Goal: Browse casually: Explore the website without a specific task or goal

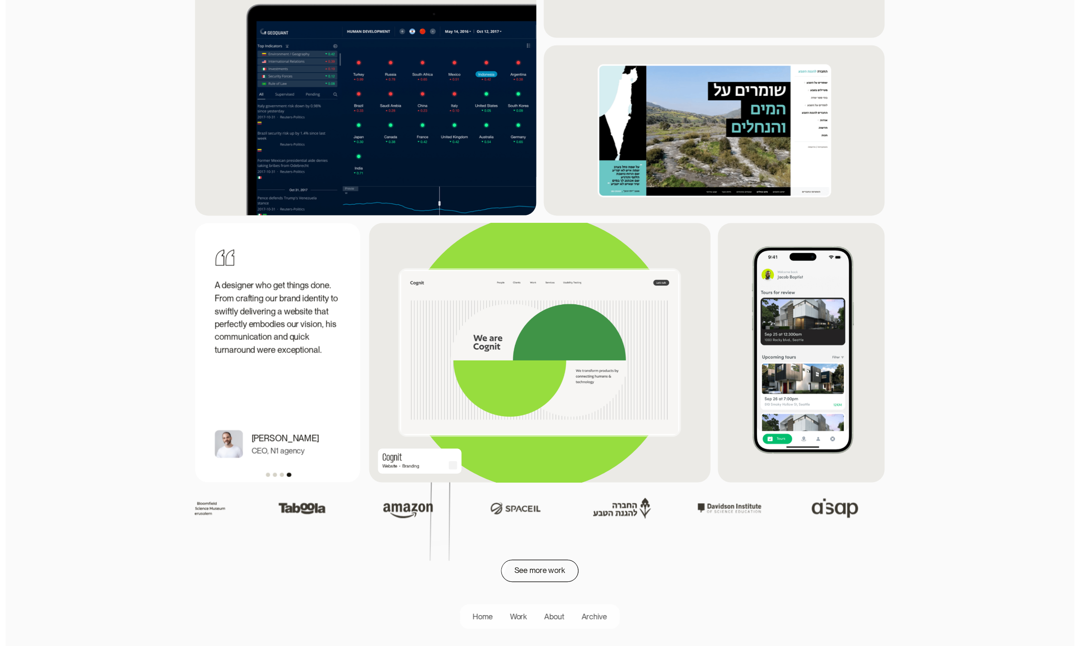
scroll to position [1231, 0]
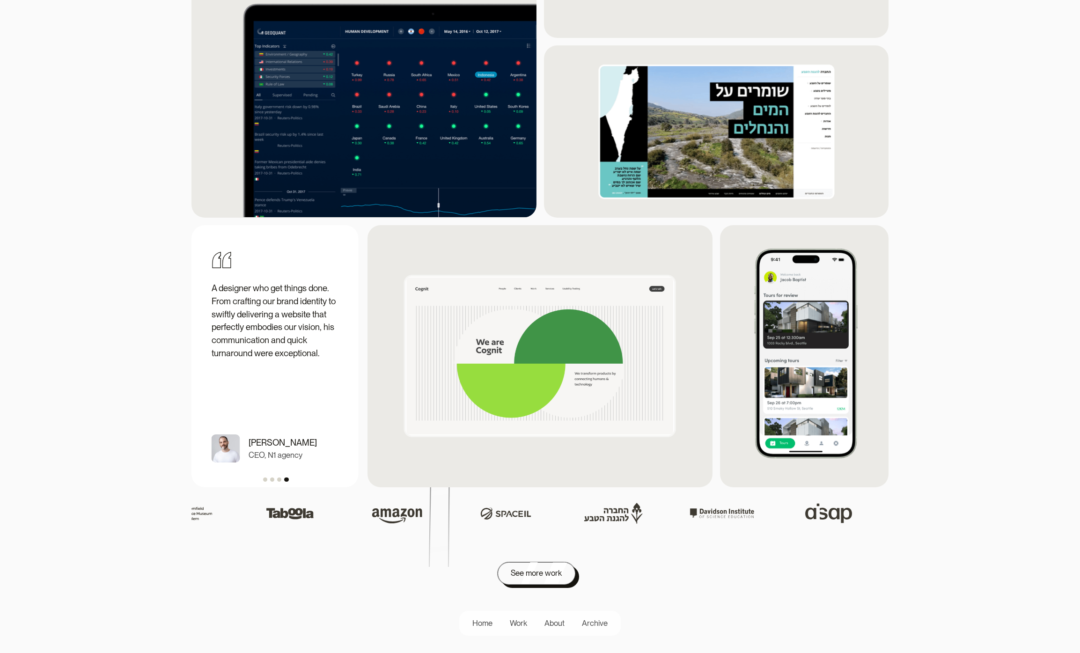
click at [533, 574] on div "See more work" at bounding box center [536, 573] width 51 height 13
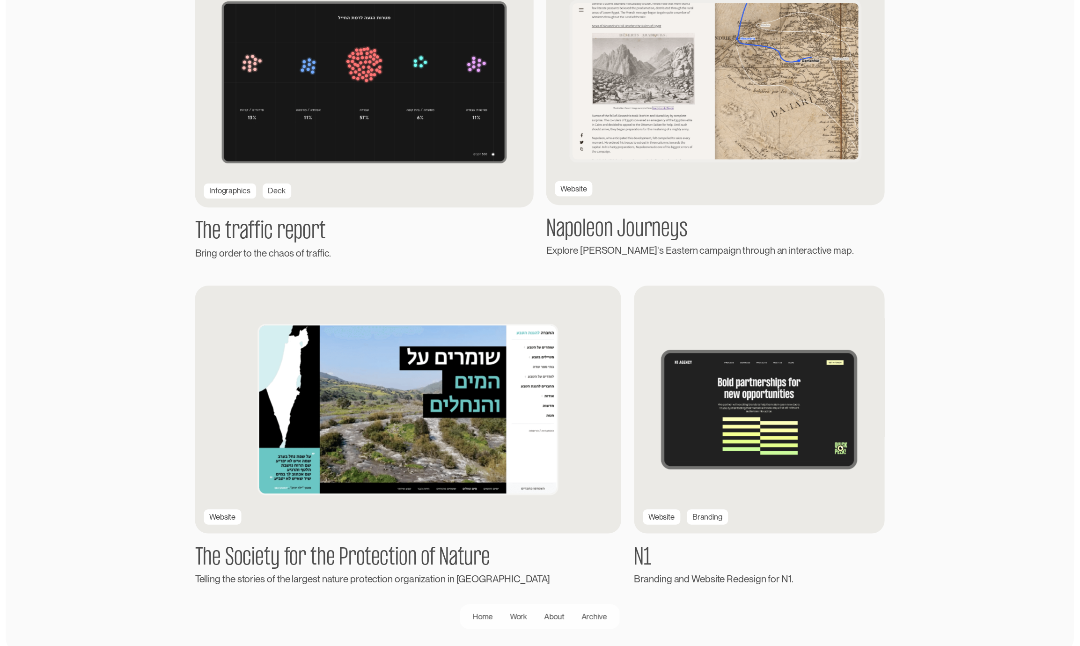
scroll to position [1614, 0]
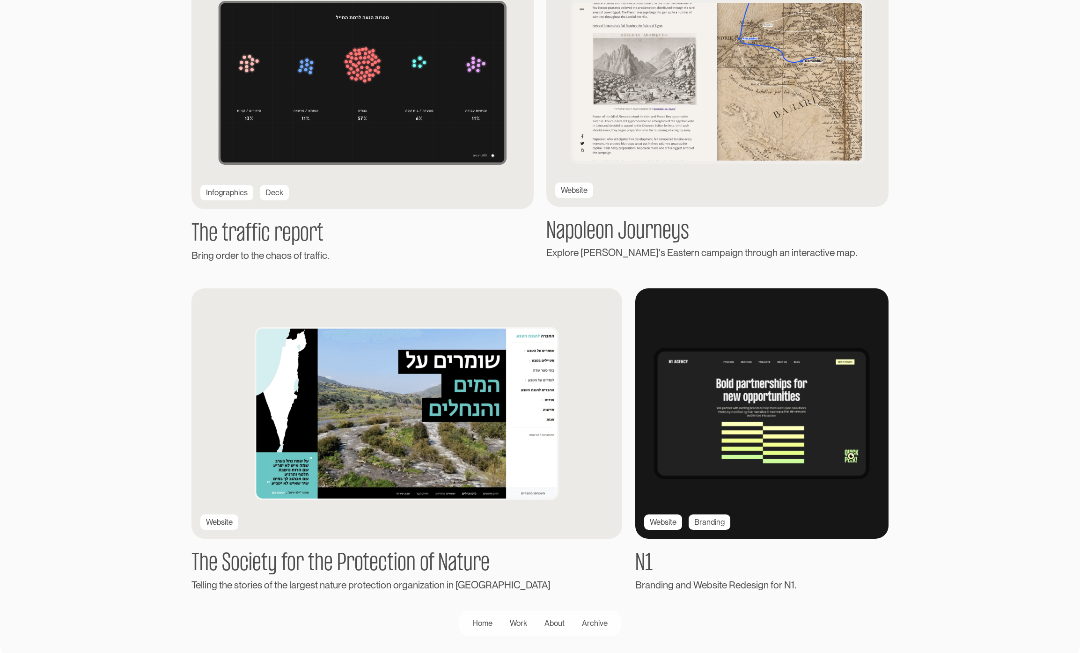
click at [767, 463] on img at bounding box center [762, 414] width 275 height 272
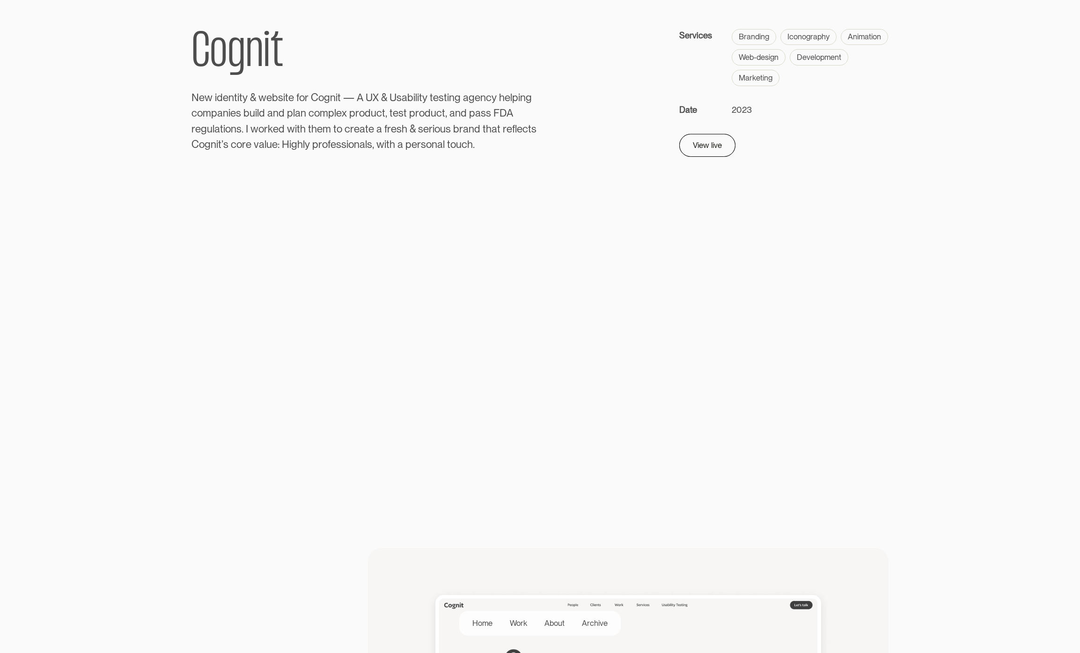
scroll to position [82, 0]
click at [703, 145] on div "View live" at bounding box center [704, 139] width 29 height 13
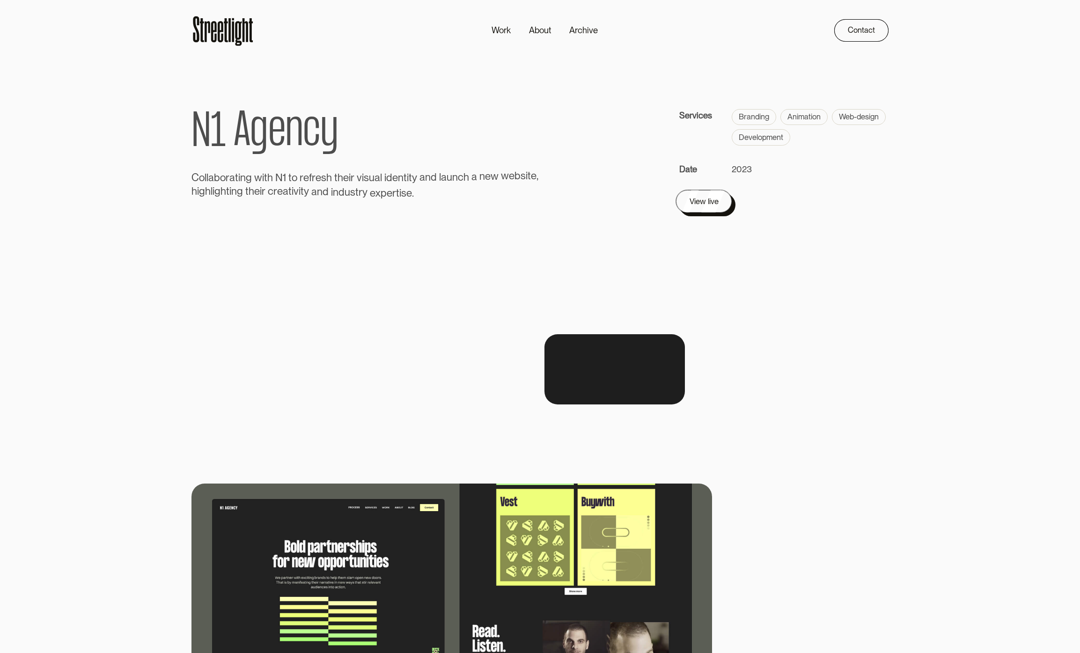
click at [713, 206] on div "View live" at bounding box center [704, 201] width 29 height 13
click at [715, 203] on div "View live" at bounding box center [704, 201] width 29 height 13
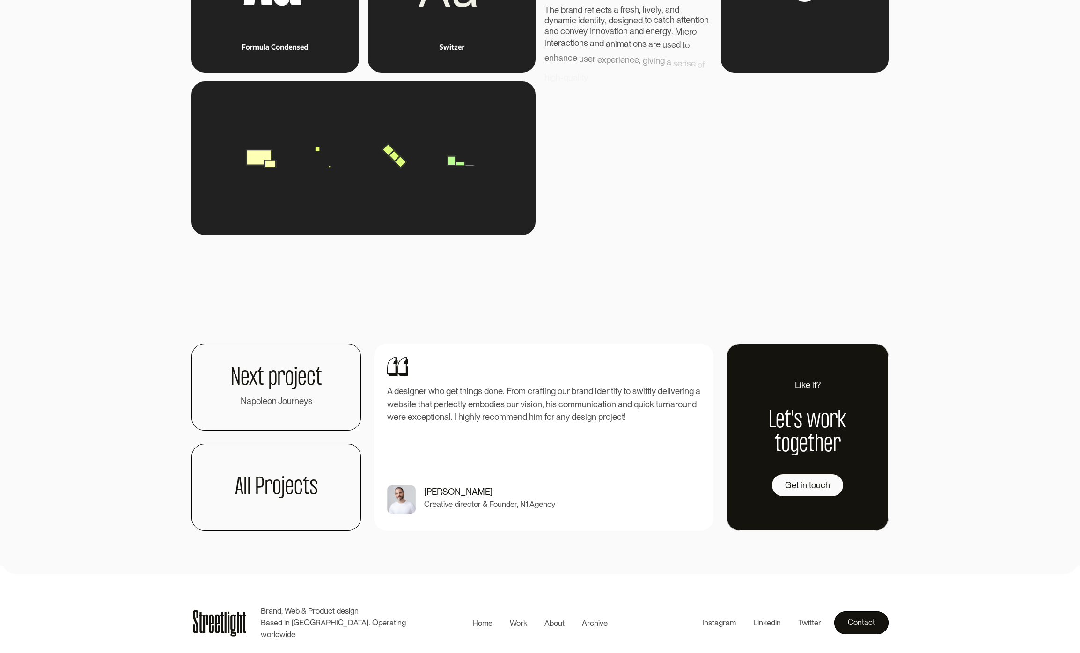
scroll to position [1829, 0]
click at [685, 152] on video at bounding box center [614, 116] width 140 height 70
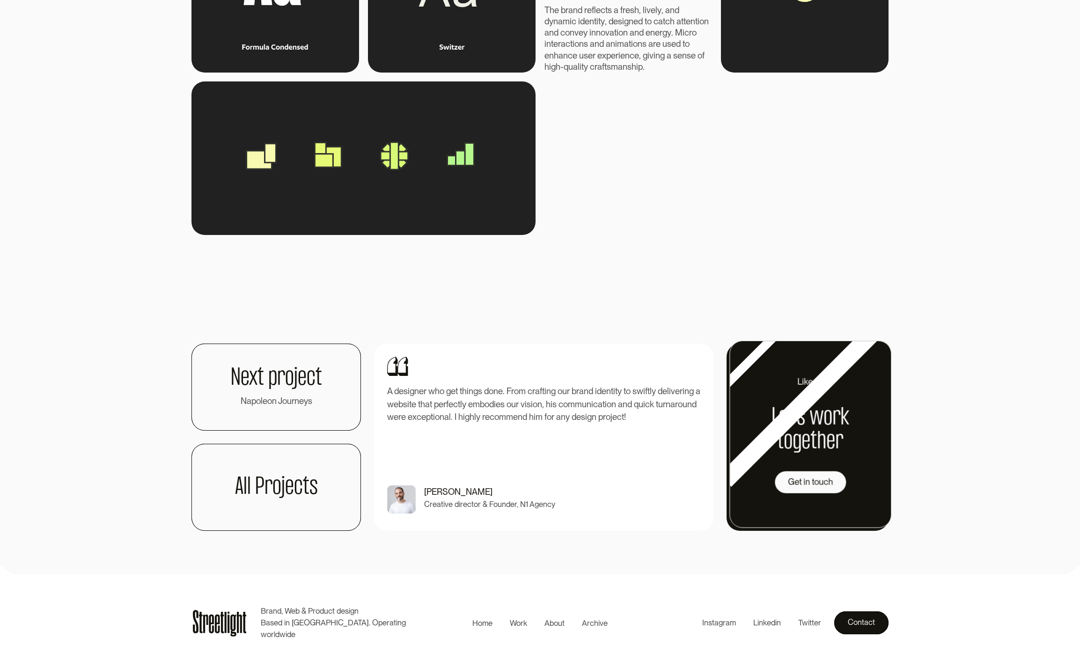
scroll to position [2124, 0]
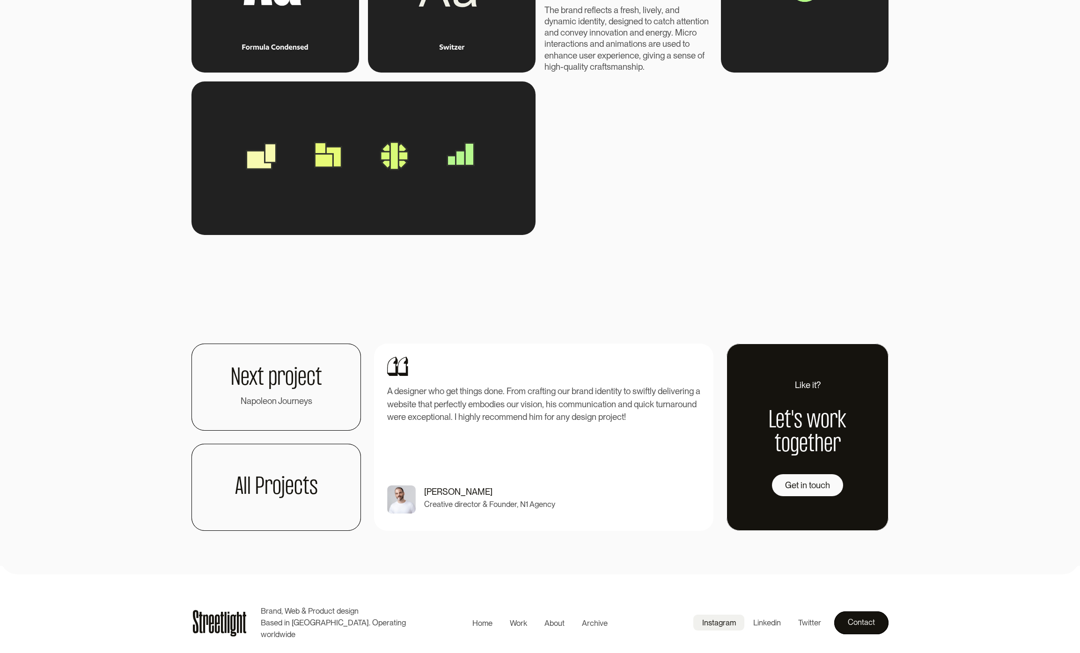
click at [729, 624] on div "Instagram" at bounding box center [719, 623] width 34 height 12
drag, startPoint x: 750, startPoint y: 150, endPoint x: 771, endPoint y: 209, distance: 62.5
click at [685, 152] on video at bounding box center [614, 116] width 140 height 70
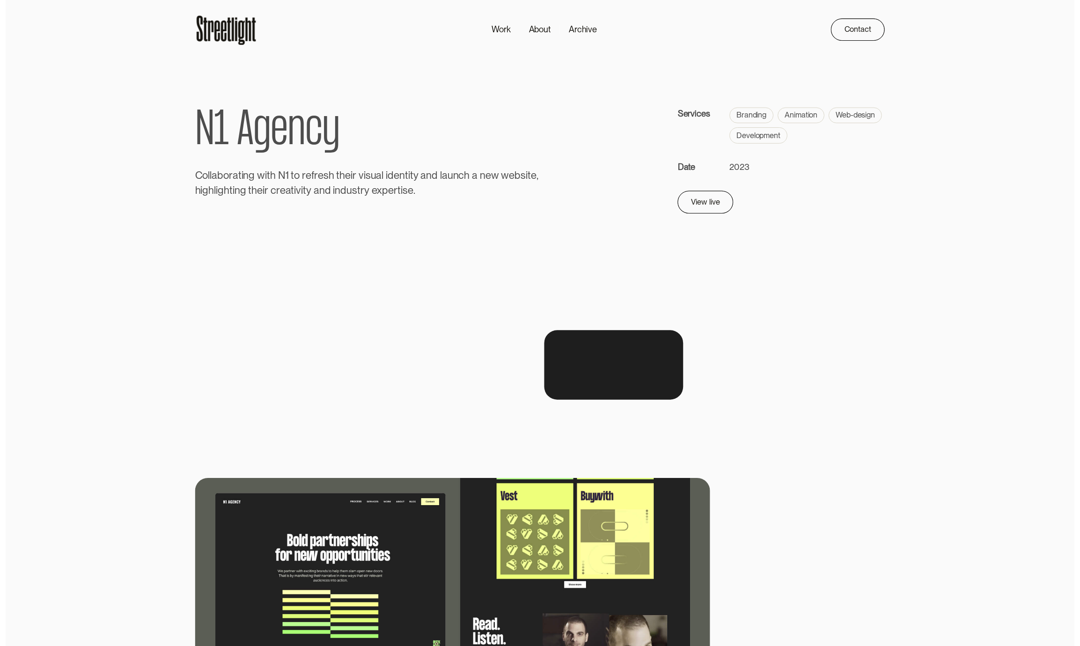
scroll to position [0, 0]
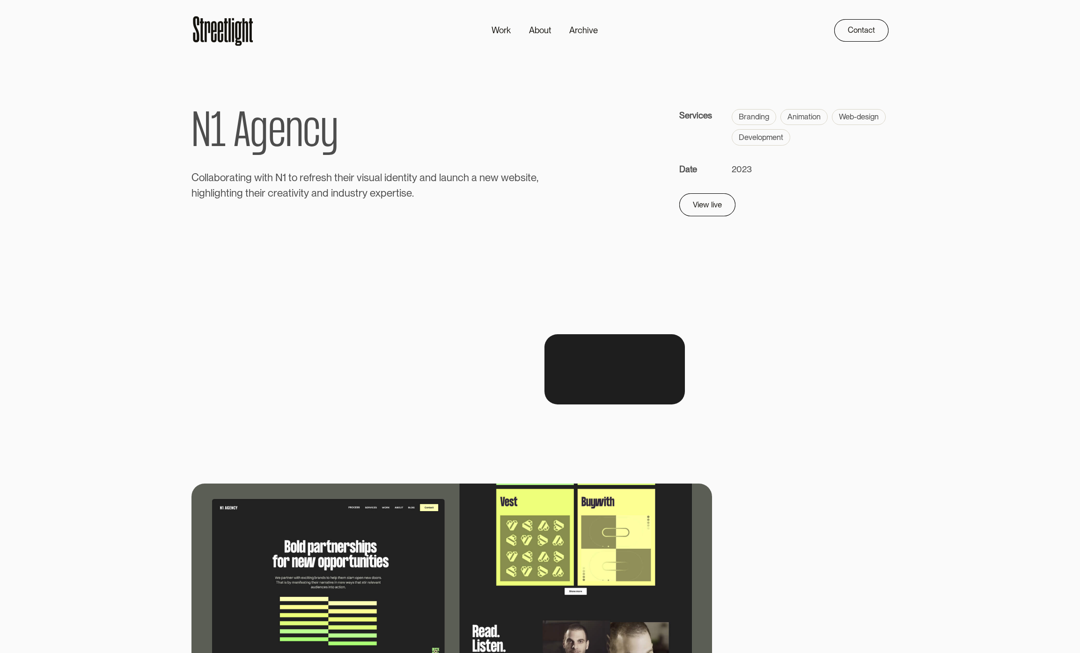
click at [235, 37] on icon at bounding box center [238, 33] width 7 height 25
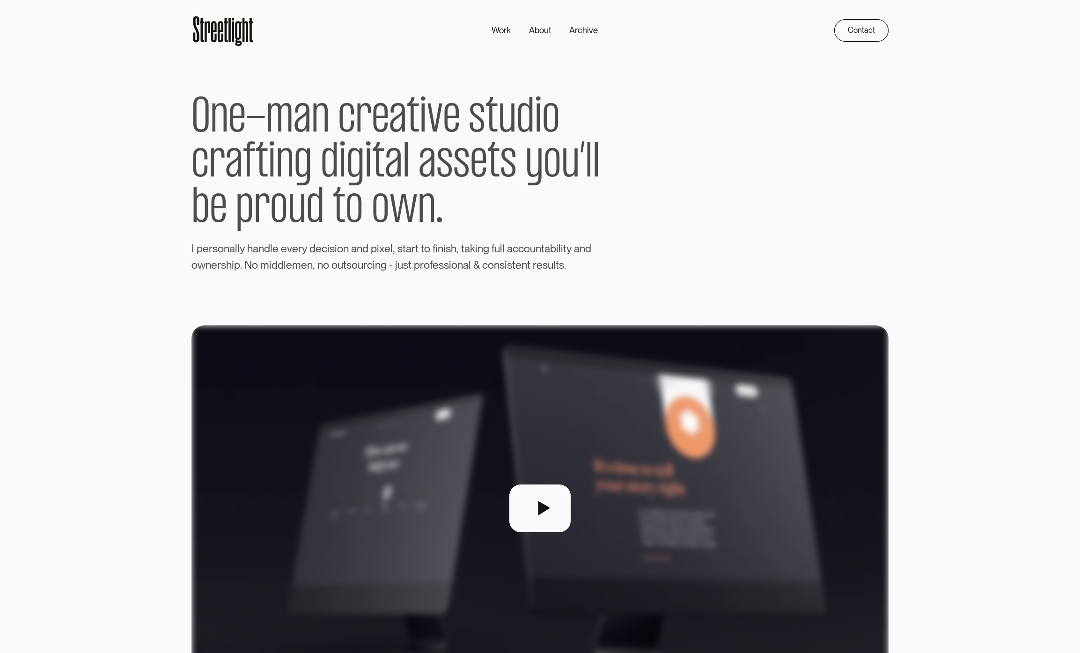
click at [506, 71] on div "O n e - m a n c r e a t i v e s t u d i o c r a f t i n g d i g i t a l a s s e…" at bounding box center [409, 160] width 436 height 225
click at [541, 31] on div "About" at bounding box center [540, 30] width 22 height 13
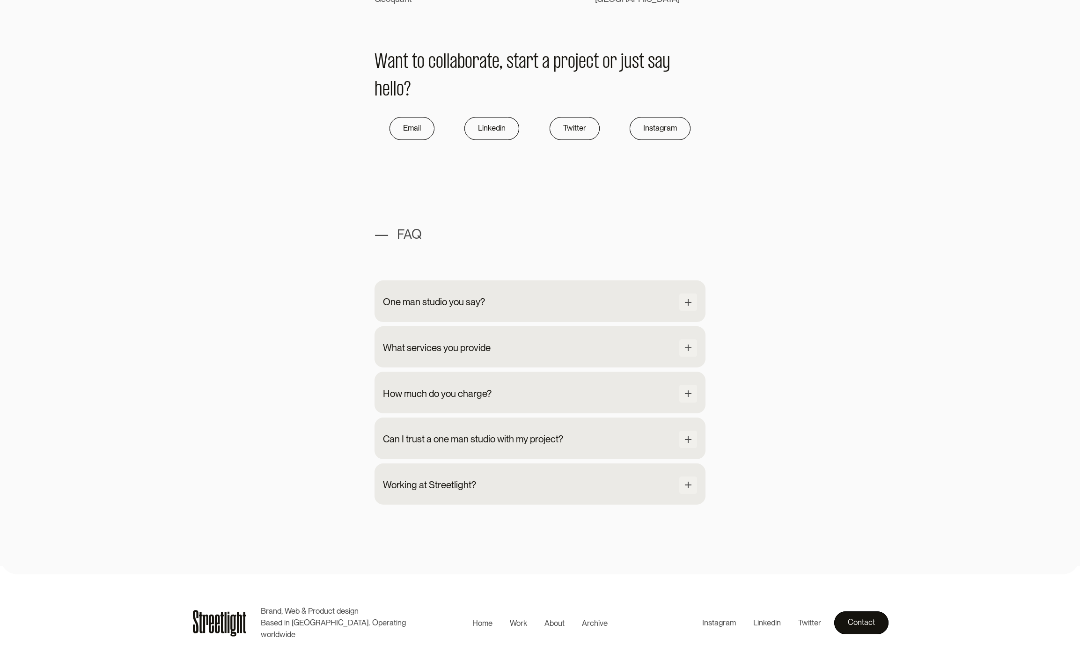
scroll to position [851, 0]
click at [428, 316] on div "One man studio you say? Streetlight is a one man show. From the first intro cal…" at bounding box center [540, 300] width 331 height 41
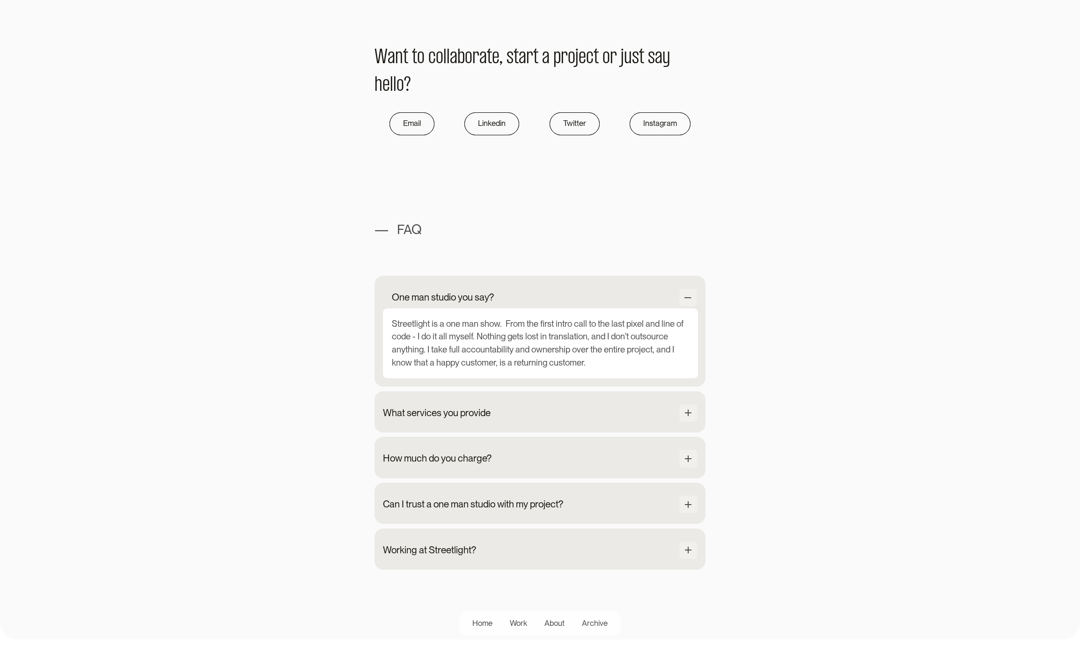
click at [444, 297] on div "One man studio you say?" at bounding box center [443, 297] width 102 height 15
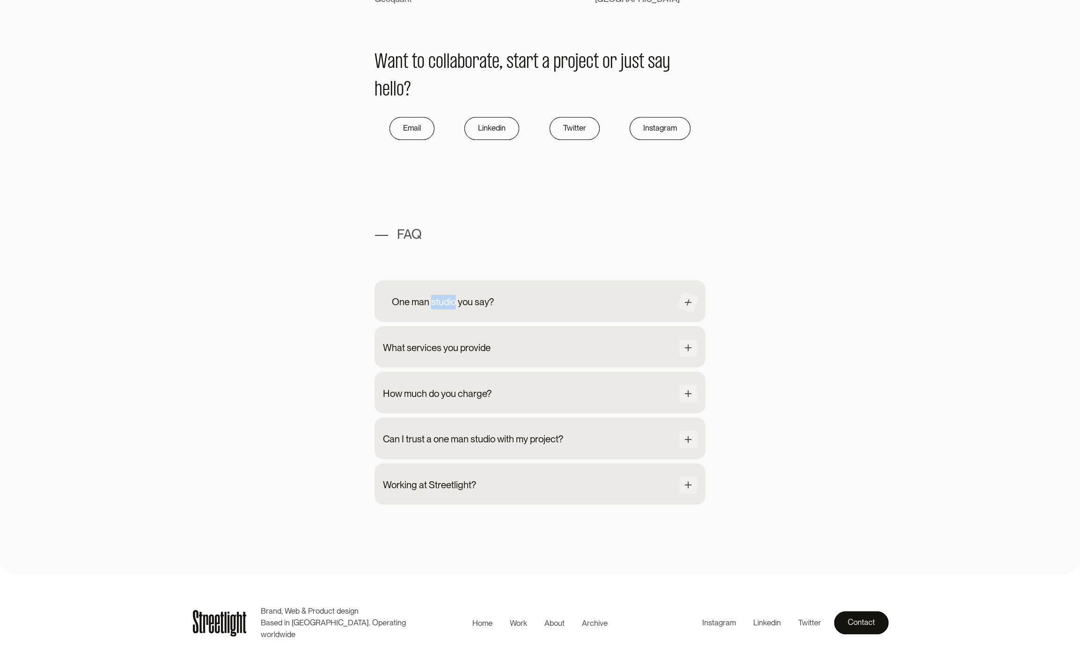
click at [444, 297] on div "One man studio you say?" at bounding box center [443, 302] width 102 height 15
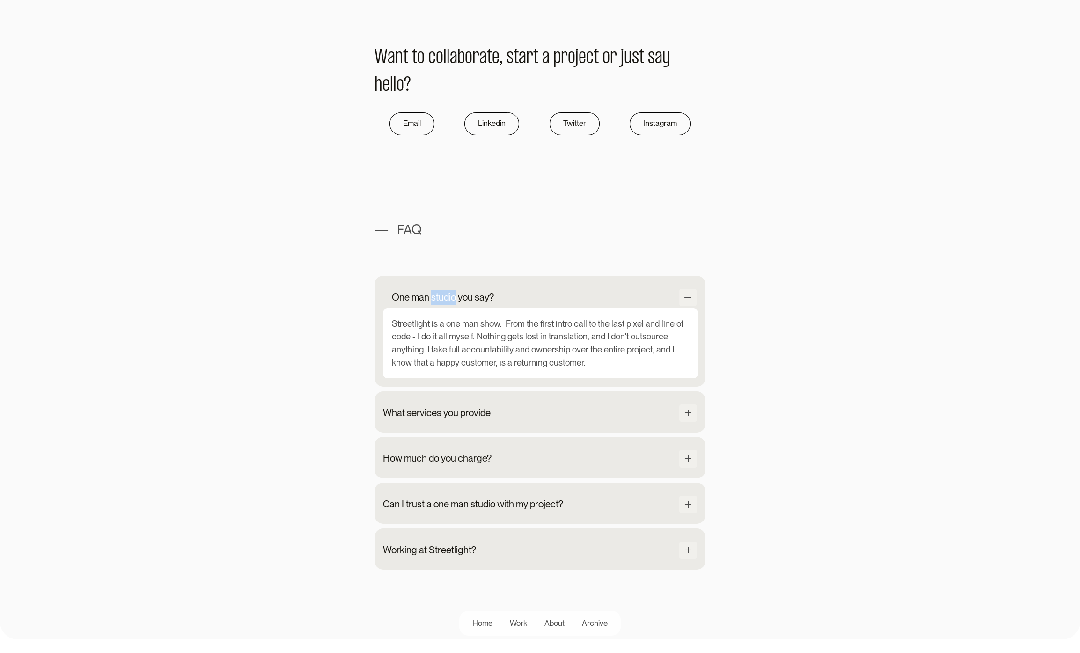
click at [444, 297] on div "One man studio you say?" at bounding box center [443, 297] width 102 height 15
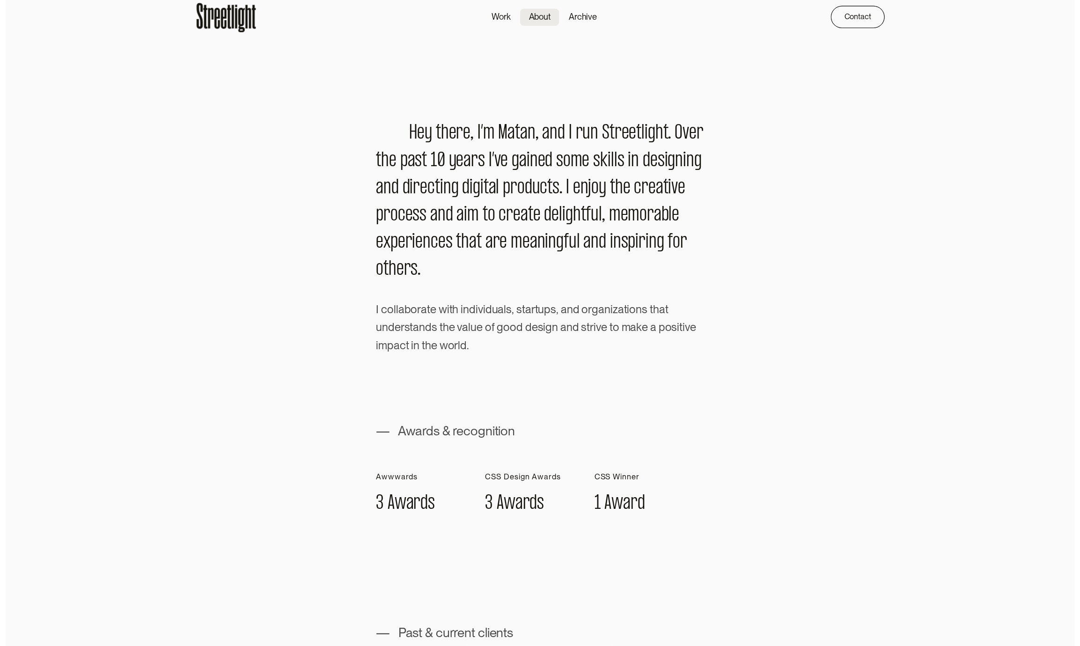
scroll to position [0, 0]
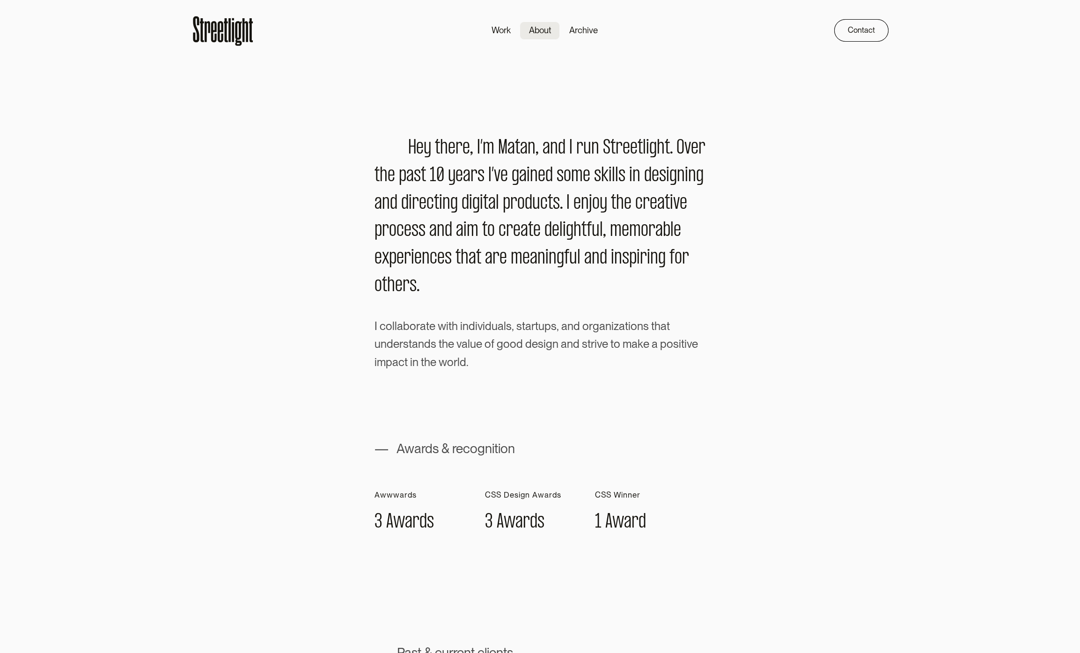
click at [228, 24] on icon at bounding box center [222, 30] width 63 height 35
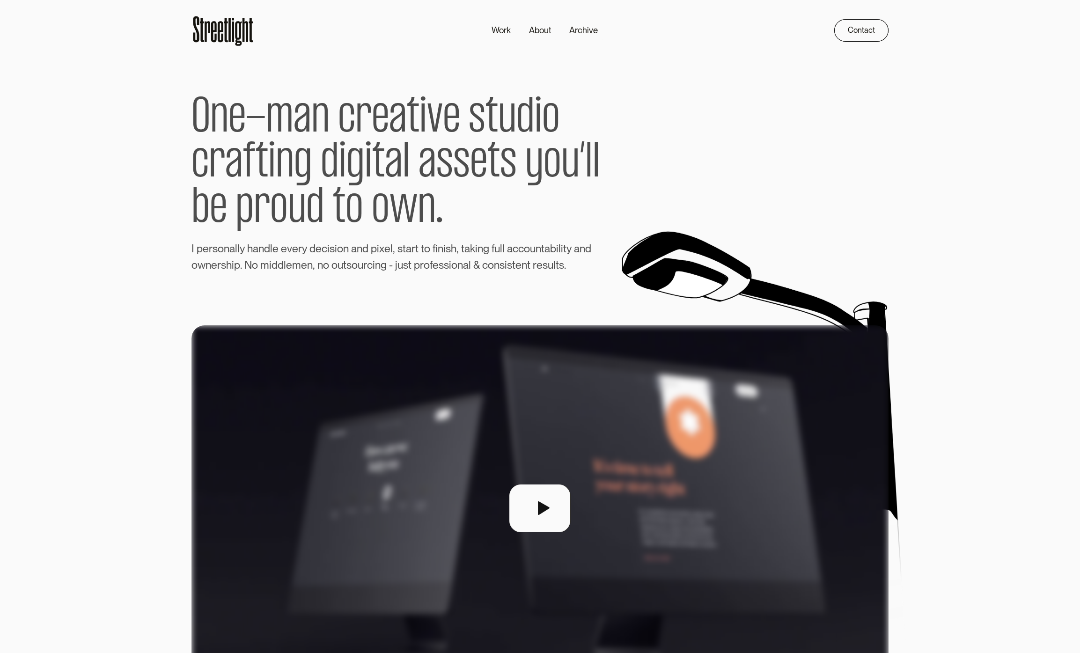
click at [232, 22] on icon at bounding box center [222, 30] width 63 height 35
